Goal: Task Accomplishment & Management: Complete application form

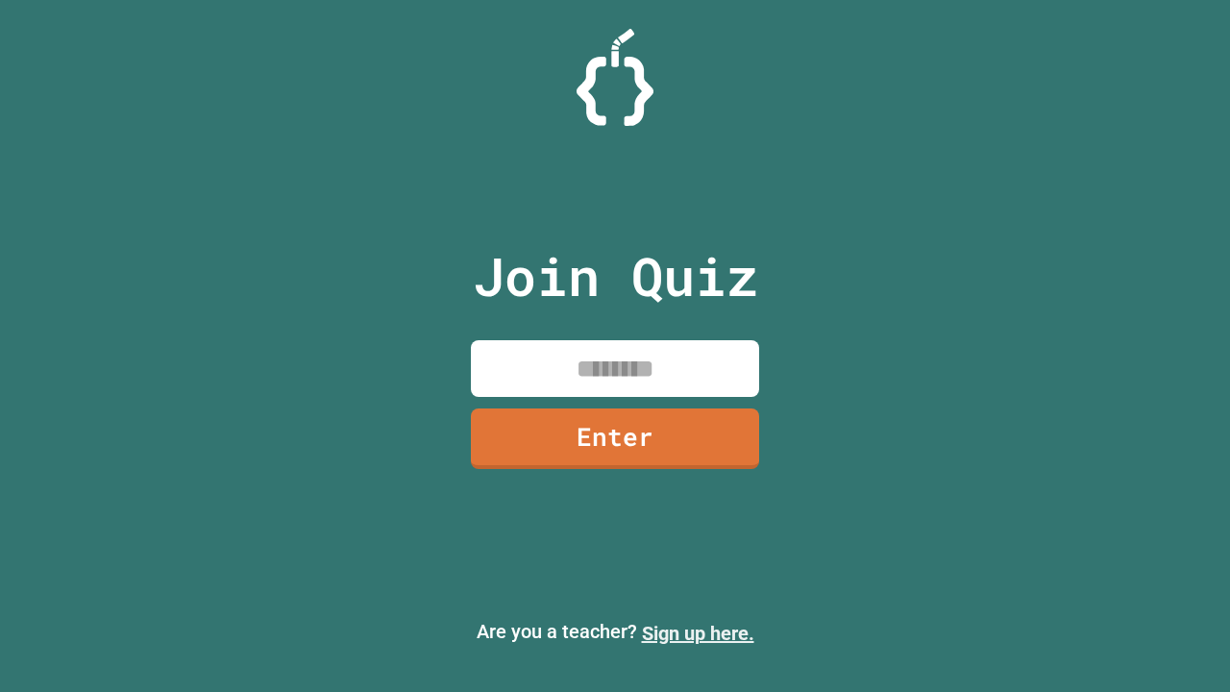
click at [697, 633] on link "Sign up here." at bounding box center [698, 632] width 112 height 23
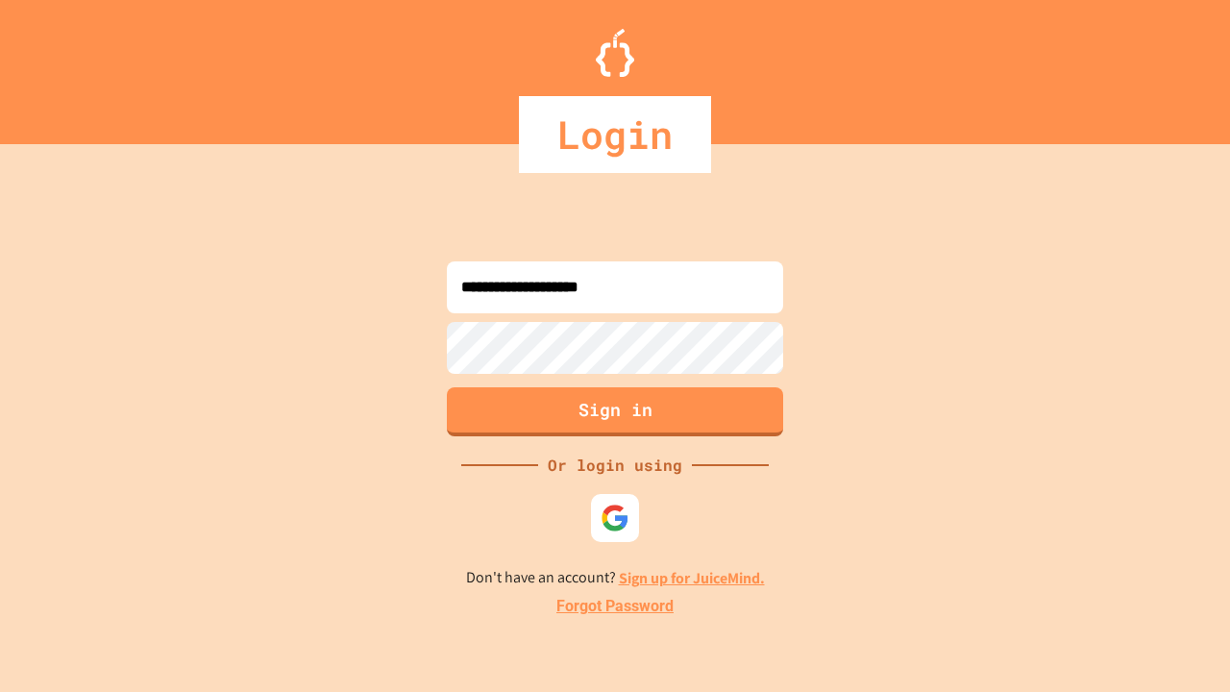
type input "**********"
